Goal: Task Accomplishment & Management: Use online tool/utility

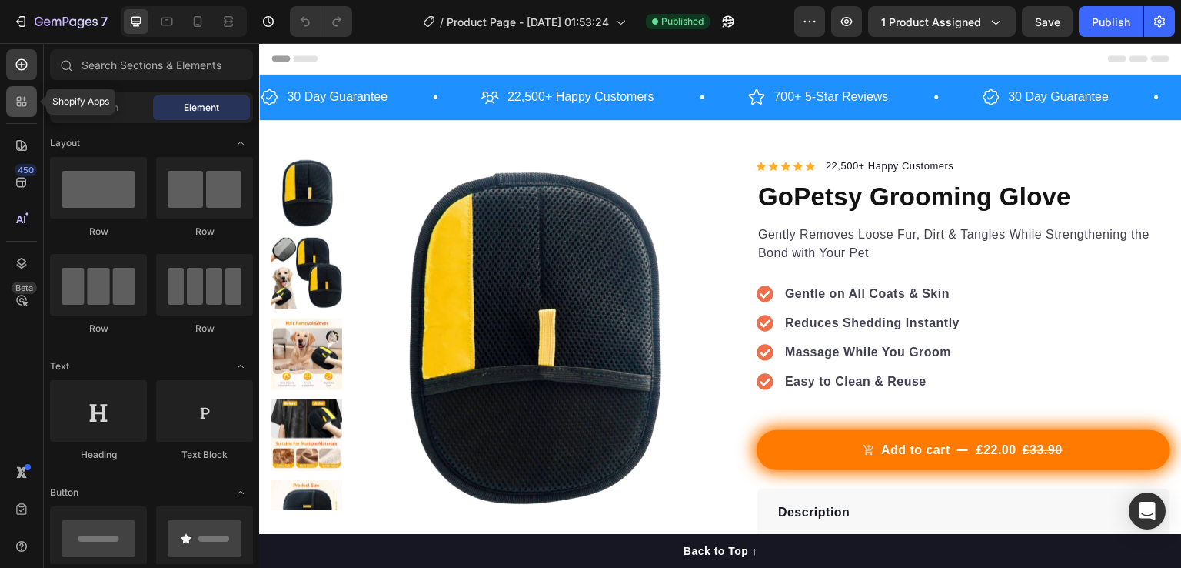
click at [25, 105] on icon at bounding box center [24, 104] width 5 height 5
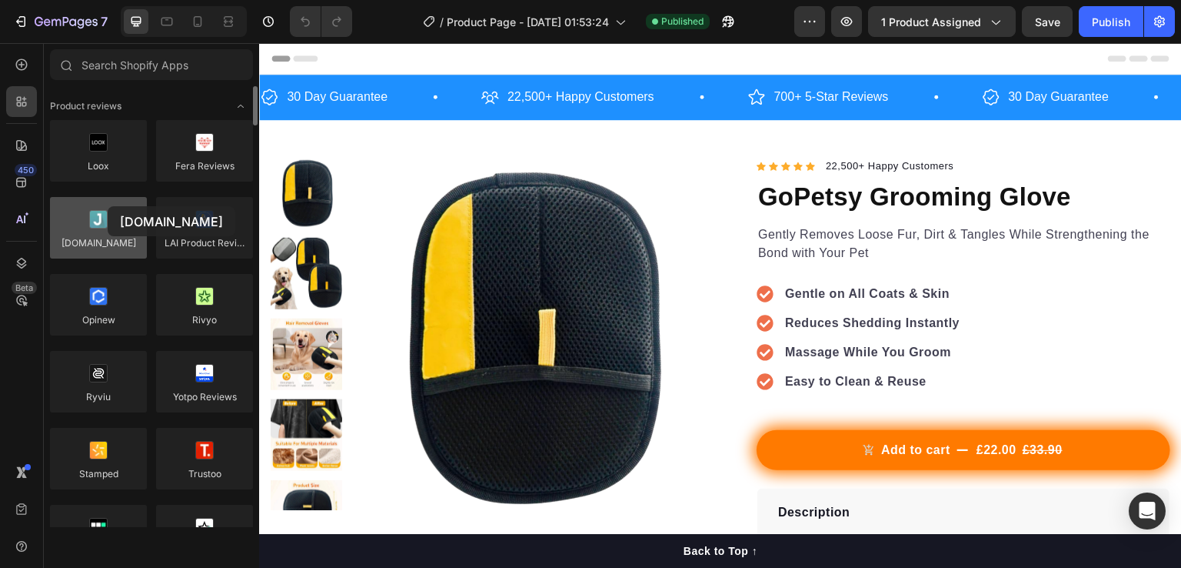
click at [108, 206] on div at bounding box center [98, 228] width 97 height 62
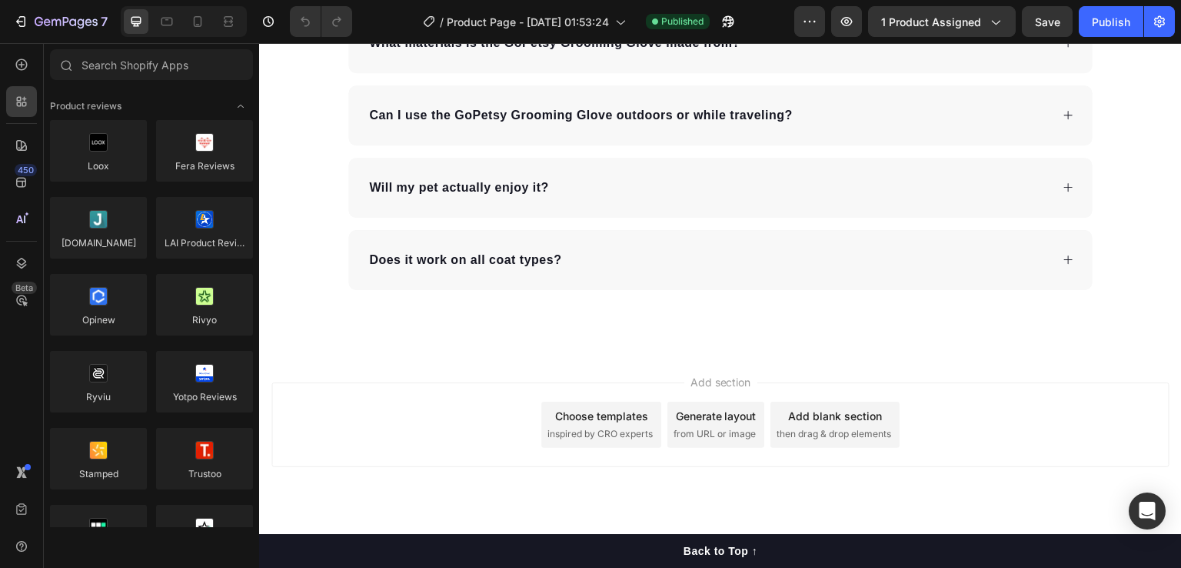
scroll to position [3665, 0]
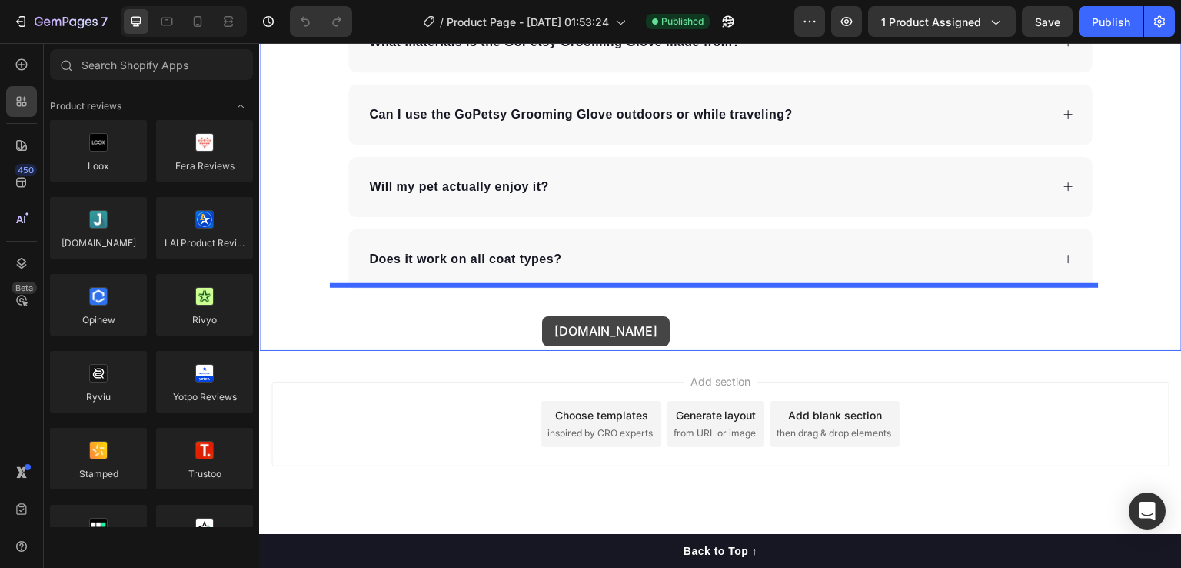
drag, startPoint x: 392, startPoint y: 279, endPoint x: 542, endPoint y: 316, distance: 154.4
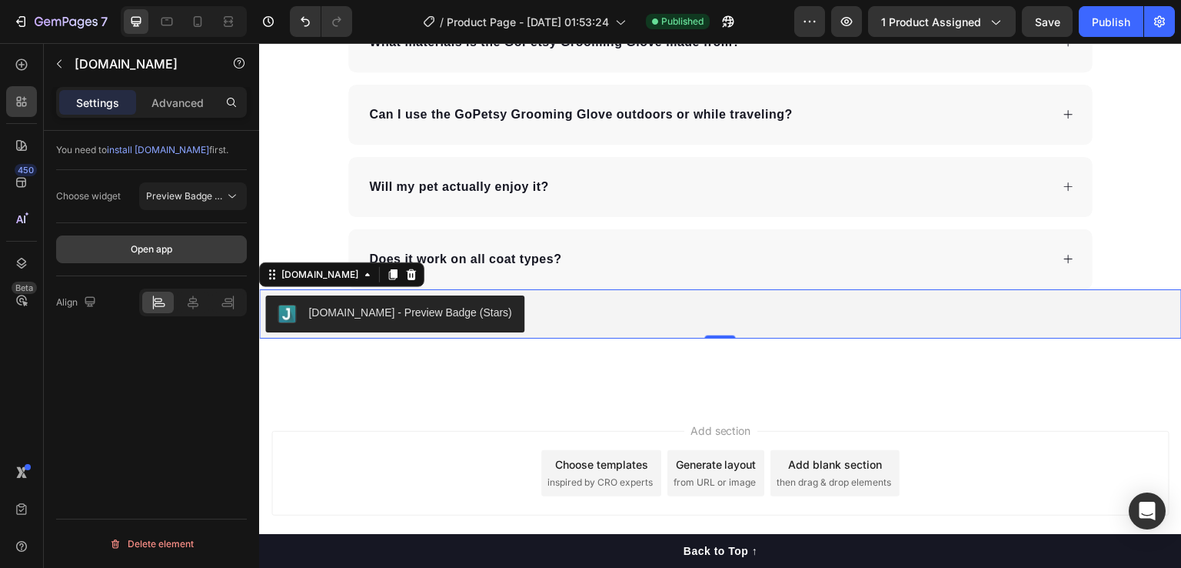
click at [203, 262] on div "Open app" at bounding box center [151, 249] width 191 height 53
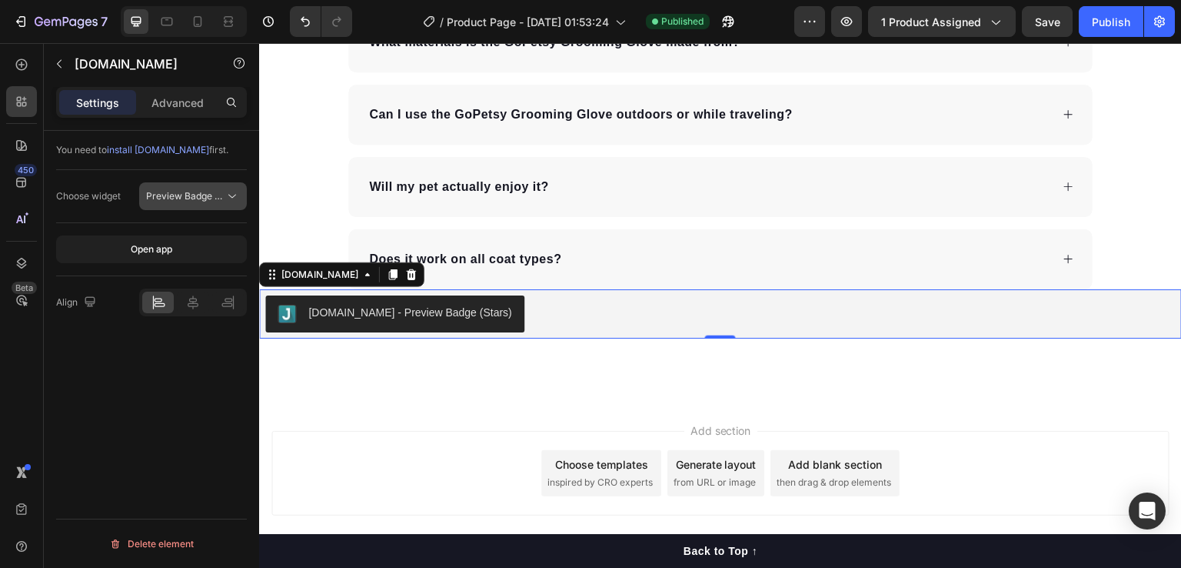
click at [205, 205] on button "Preview Badge (Stars)" at bounding box center [193, 196] width 108 height 28
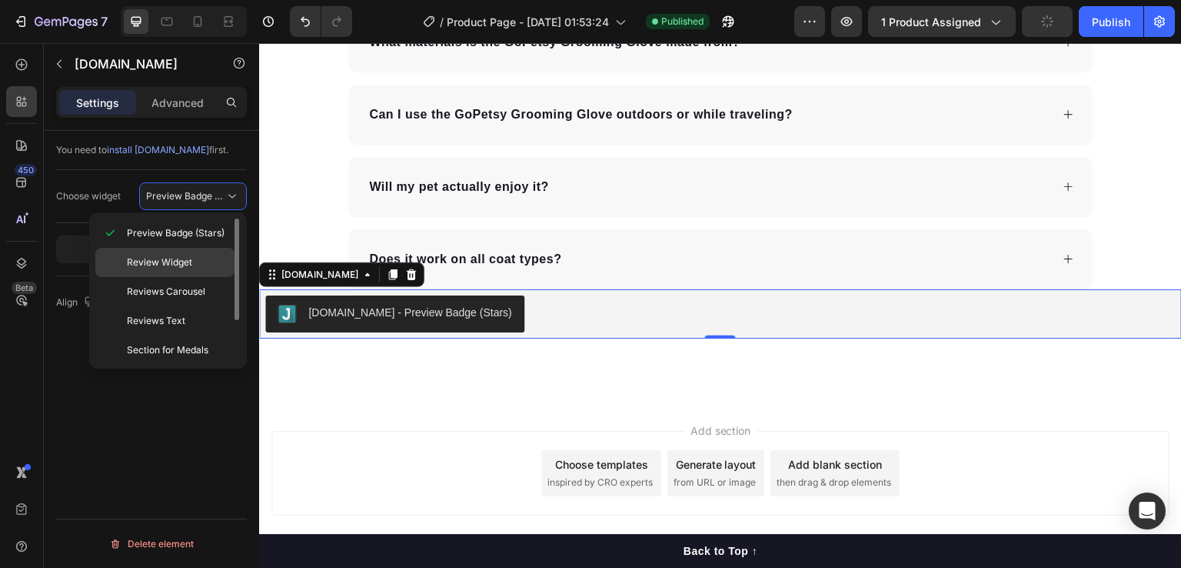
click at [181, 261] on span "Review Widget" at bounding box center [159, 262] width 65 height 14
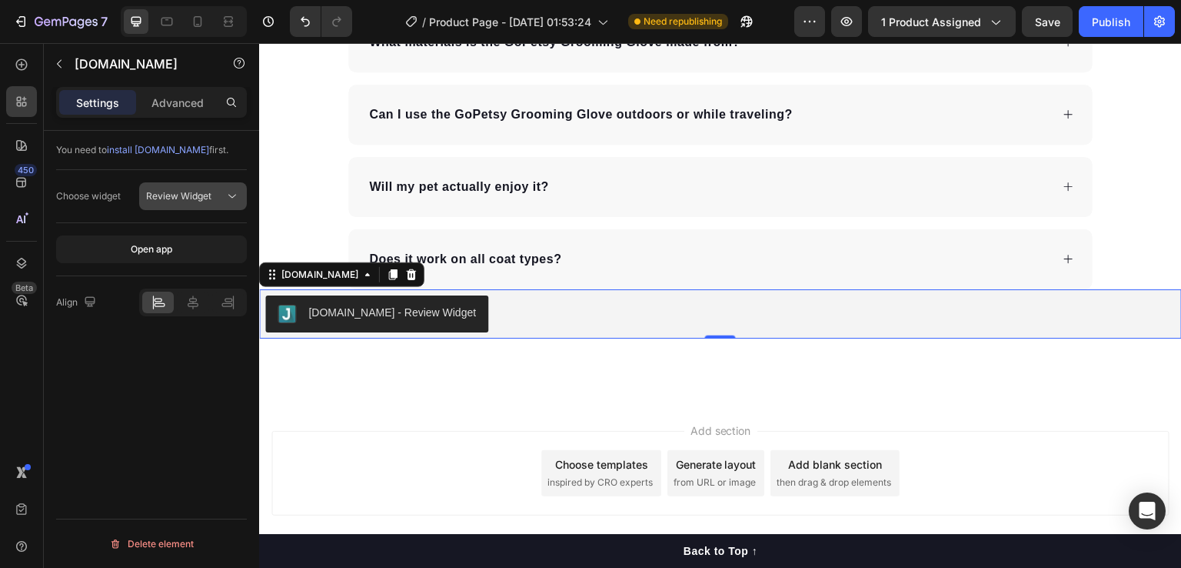
click at [181, 186] on button "Review Widget" at bounding box center [193, 196] width 108 height 28
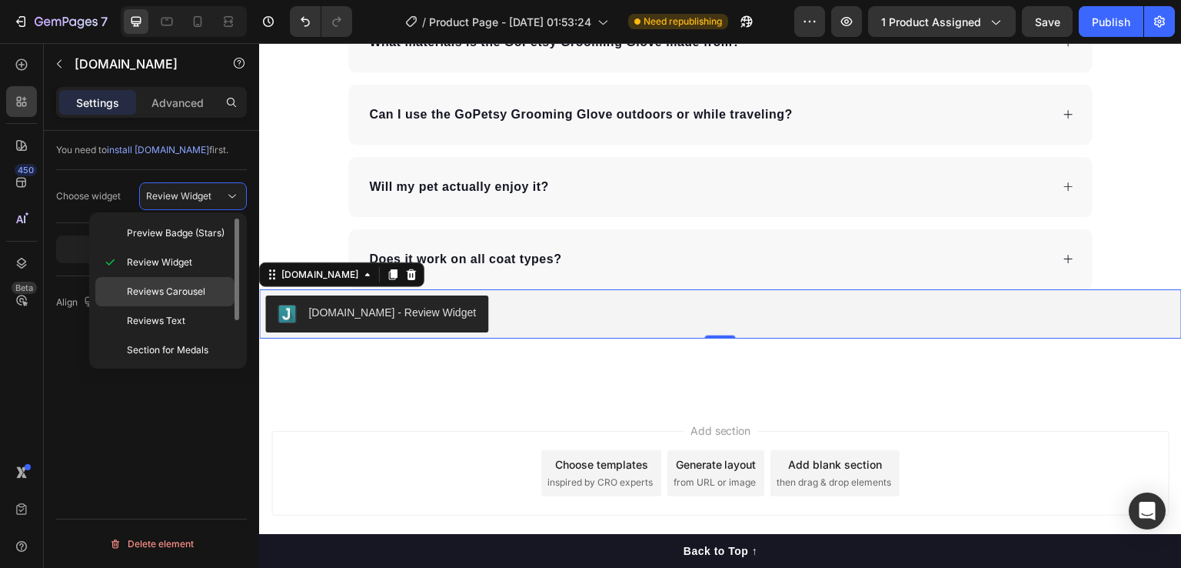
click at [178, 285] on span "Reviews Carousel" at bounding box center [166, 292] width 78 height 14
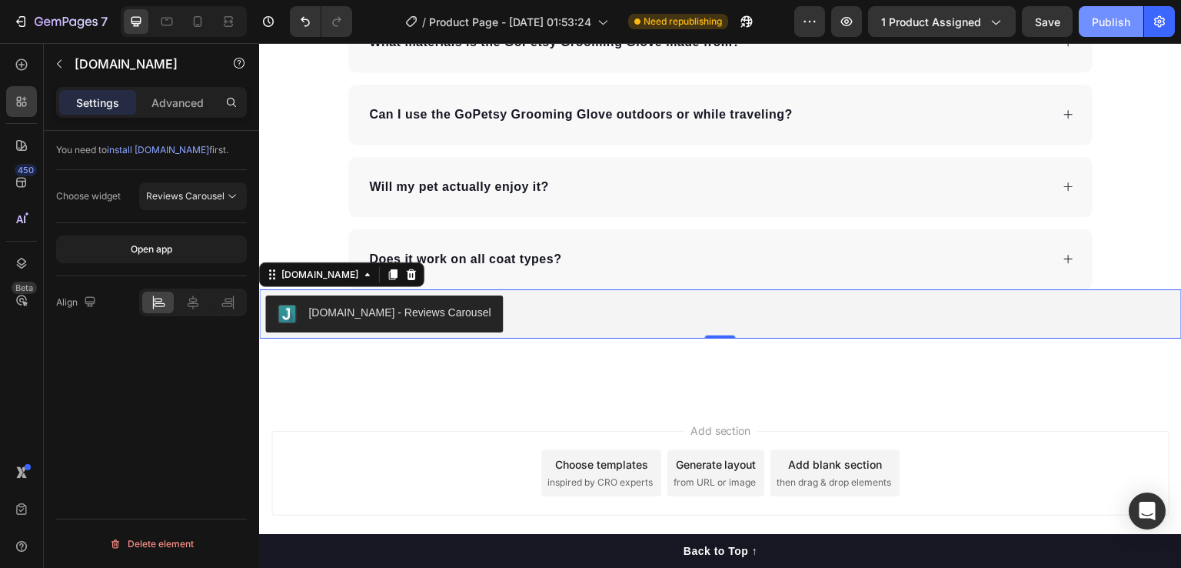
click at [1118, 19] on div "Publish" at bounding box center [1111, 22] width 38 height 16
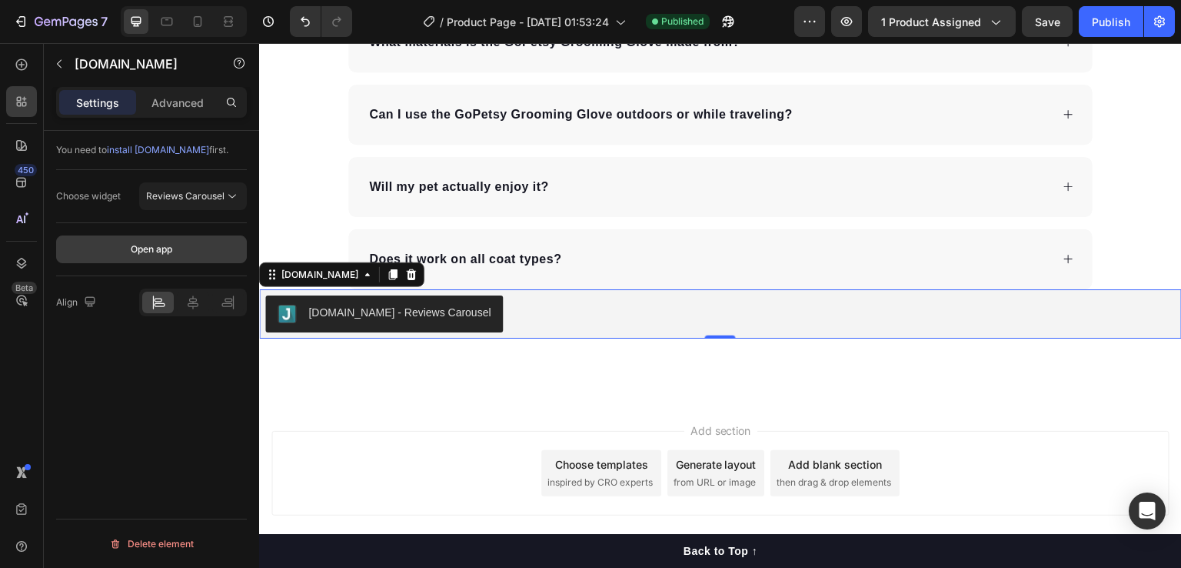
click at [185, 243] on button "Open app" at bounding box center [151, 249] width 191 height 28
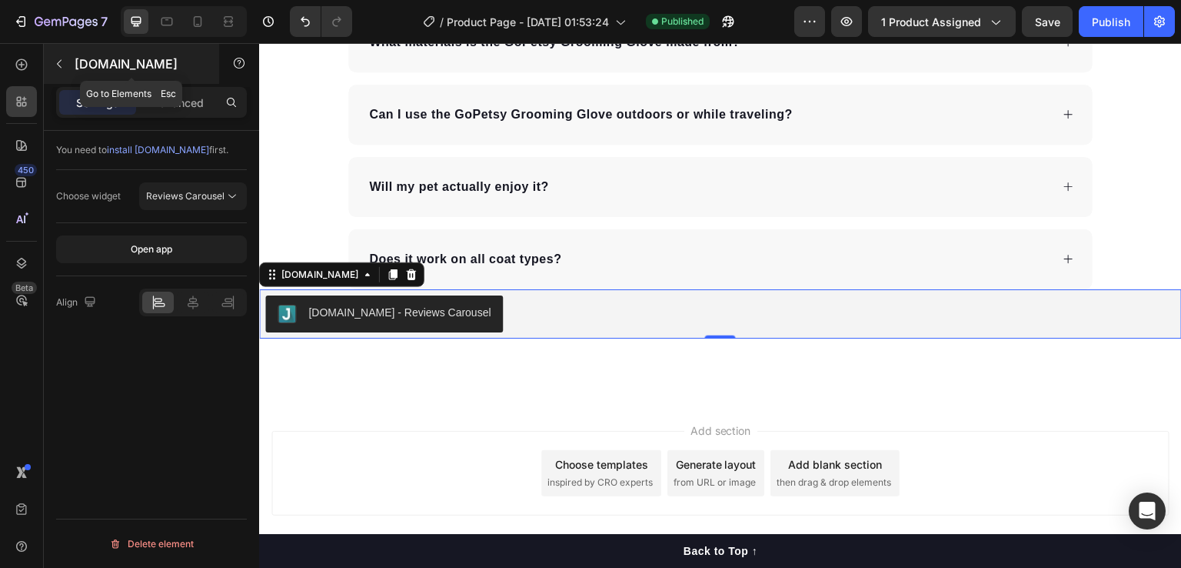
click at [55, 64] on icon "button" at bounding box center [59, 64] width 12 height 12
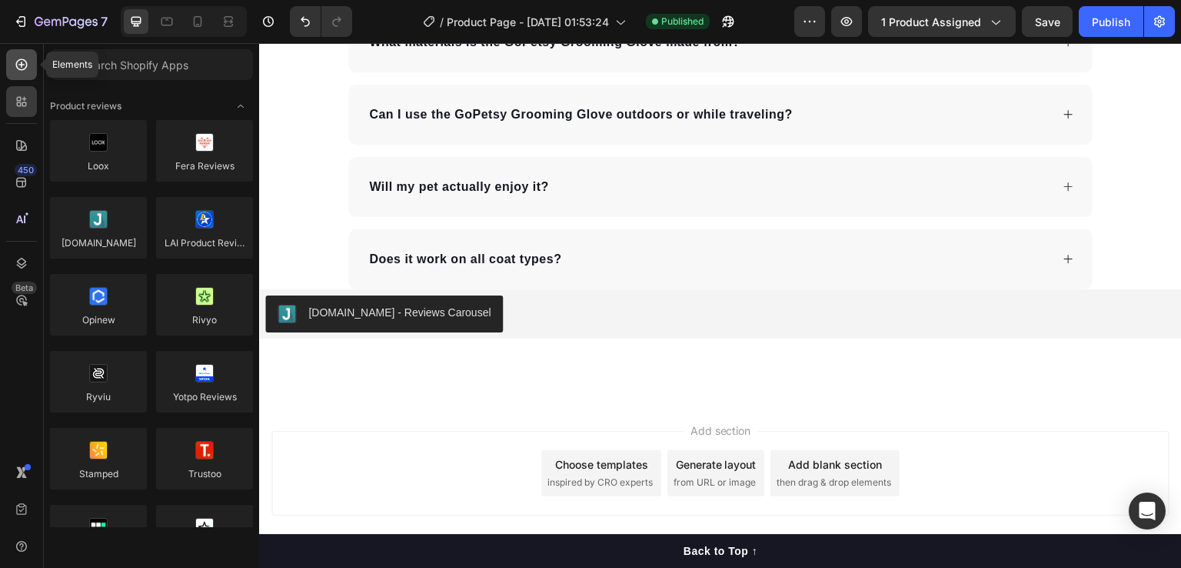
click at [21, 66] on icon at bounding box center [21, 65] width 6 height 6
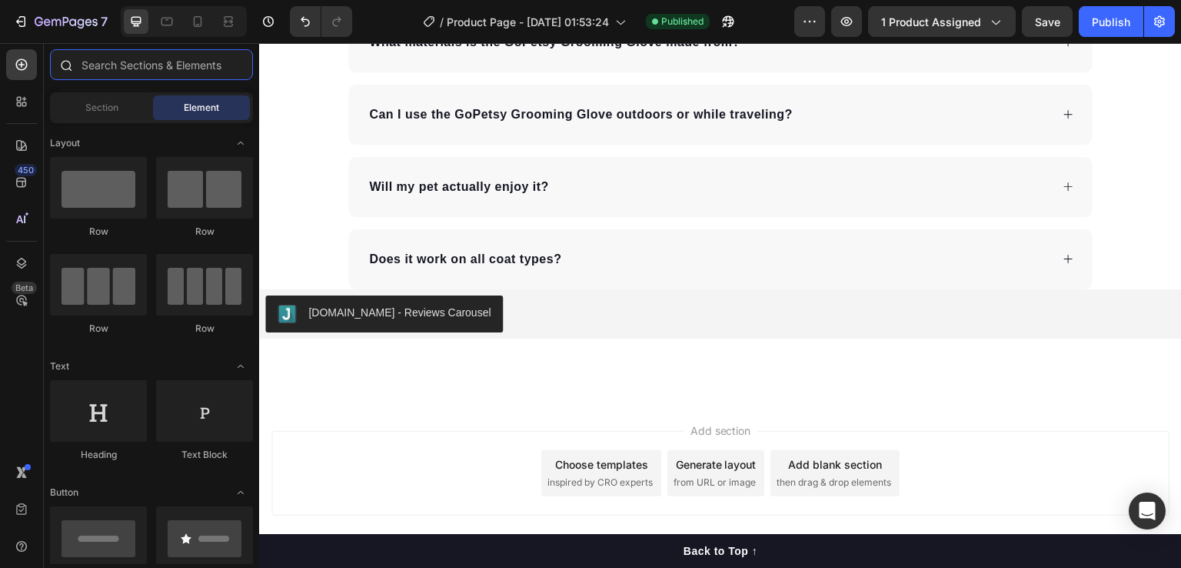
click at [109, 75] on input "text" at bounding box center [151, 64] width 203 height 31
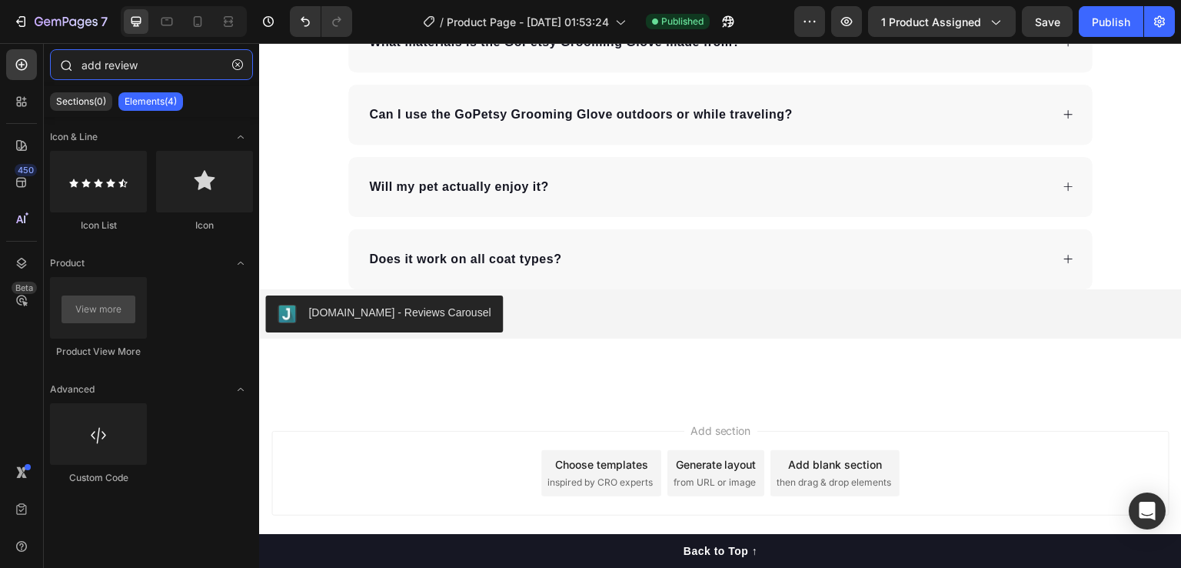
type input "review"
drag, startPoint x: 125, startPoint y: 74, endPoint x: 70, endPoint y: 62, distance: 56.7
click at [70, 62] on div "review" at bounding box center [151, 67] width 215 height 37
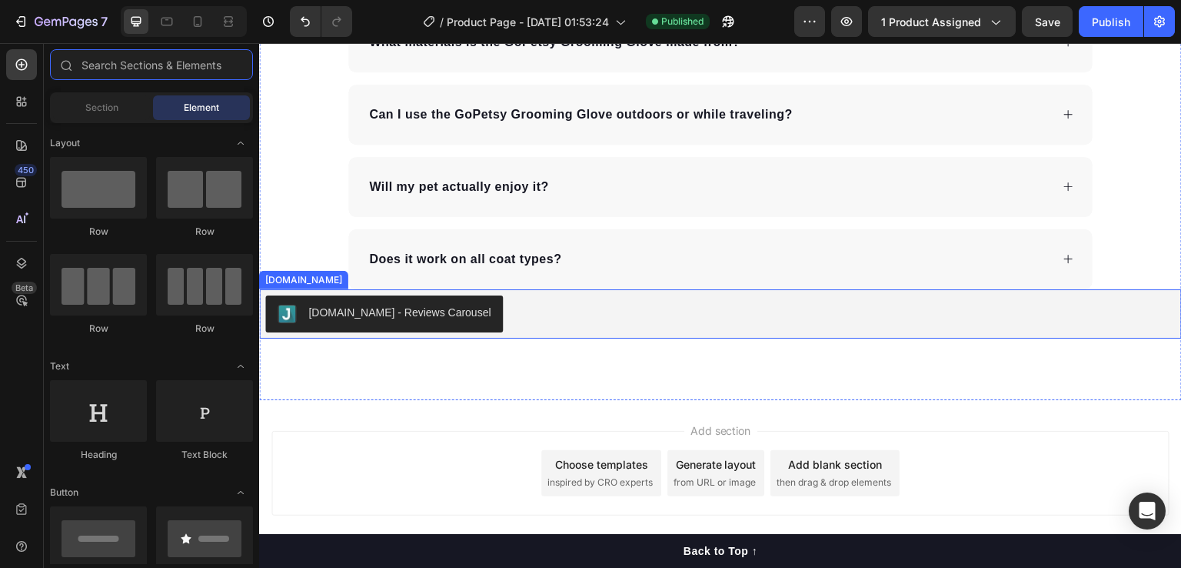
scroll to position [3714, 0]
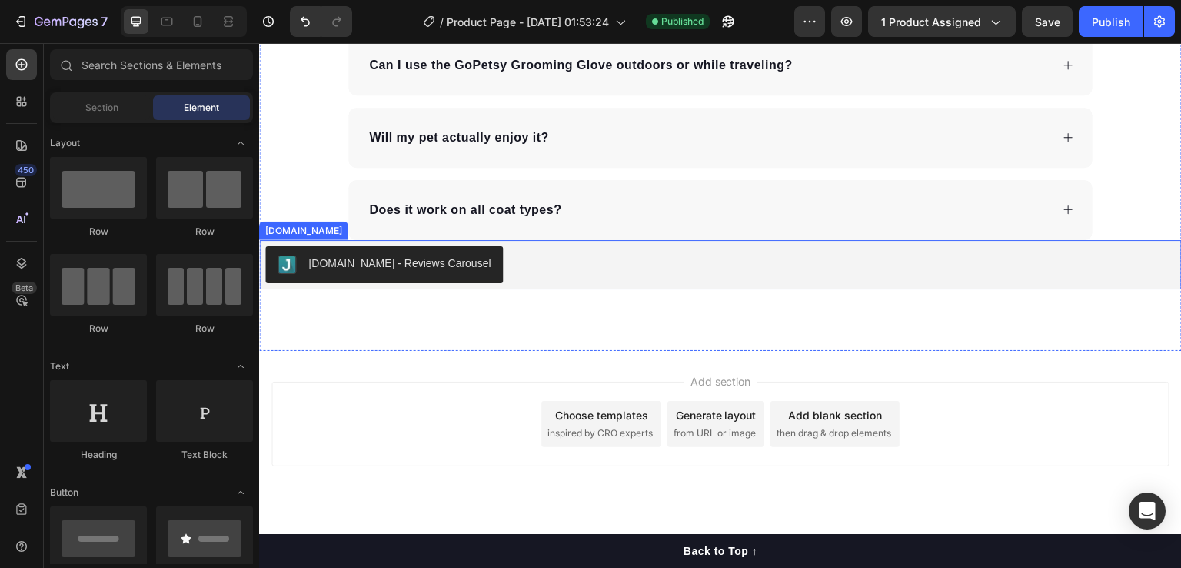
click at [538, 248] on div "[DOMAIN_NAME] - Reviews Carousel" at bounding box center [720, 264] width 911 height 37
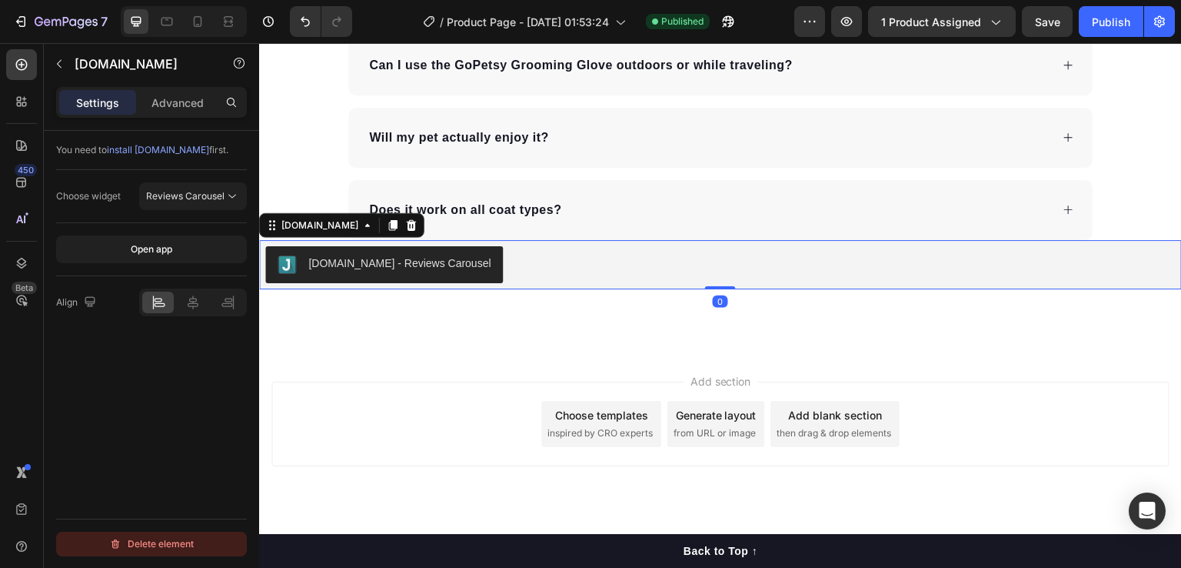
drag, startPoint x: 155, startPoint y: 543, endPoint x: 147, endPoint y: 396, distance: 147.1
click at [155, 543] on div "Delete element" at bounding box center [151, 543] width 85 height 18
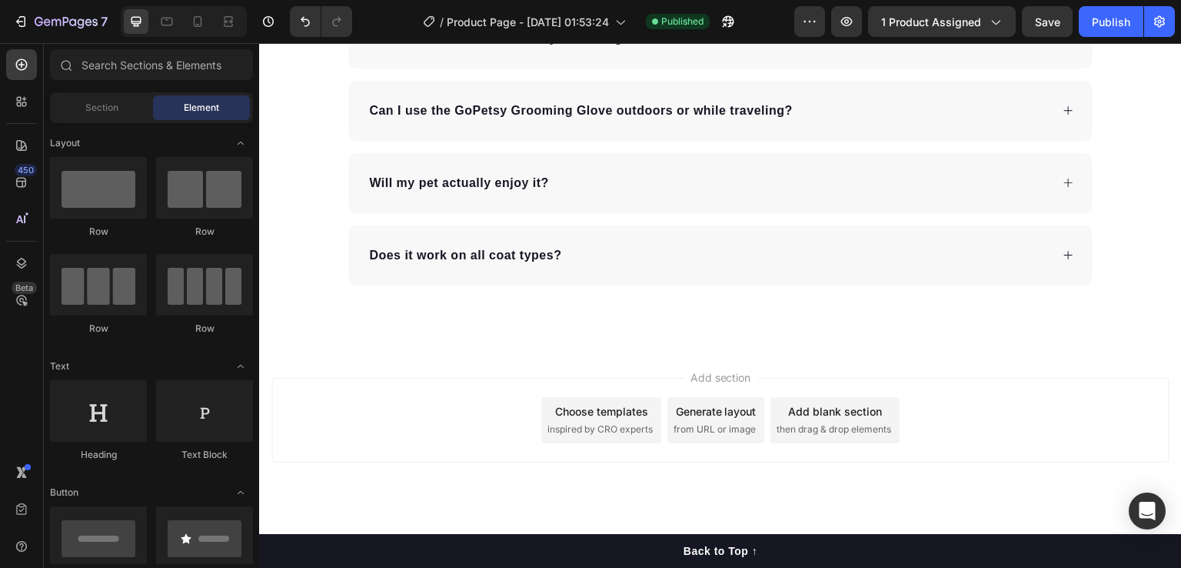
scroll to position [3665, 0]
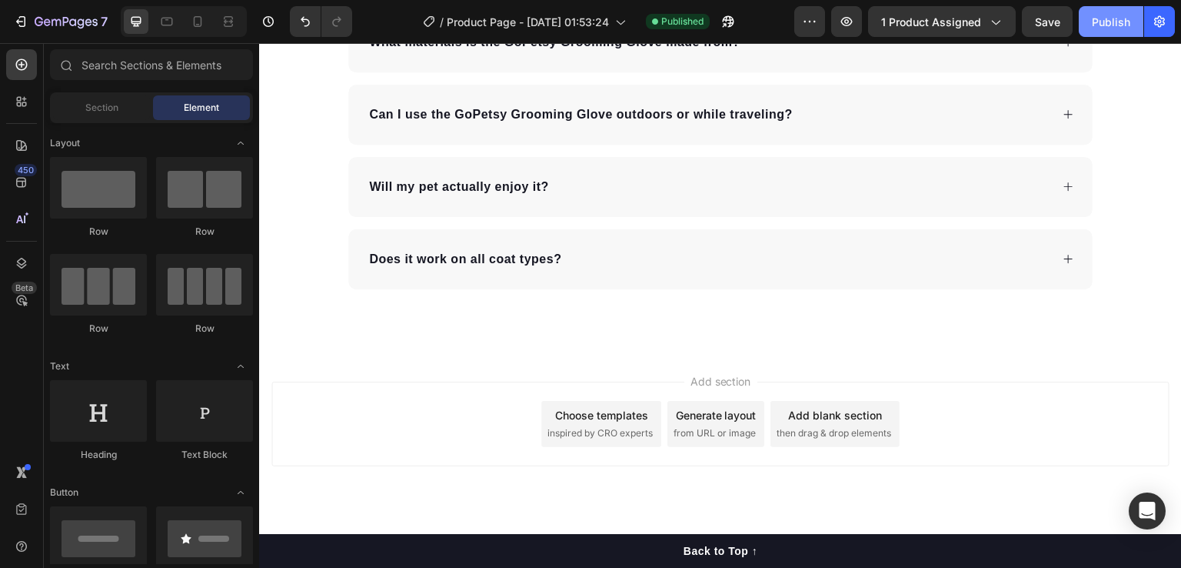
click at [1122, 29] on button "Publish" at bounding box center [1111, 21] width 65 height 31
